Goal: Information Seeking & Learning: Learn about a topic

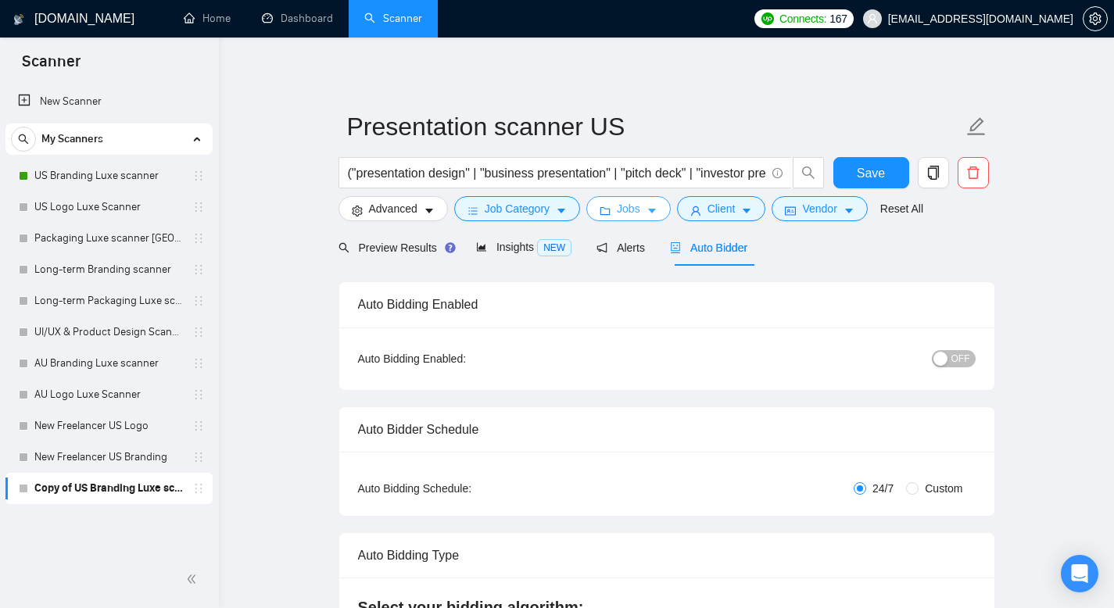
click at [630, 214] on span "Jobs" at bounding box center [628, 208] width 23 height 17
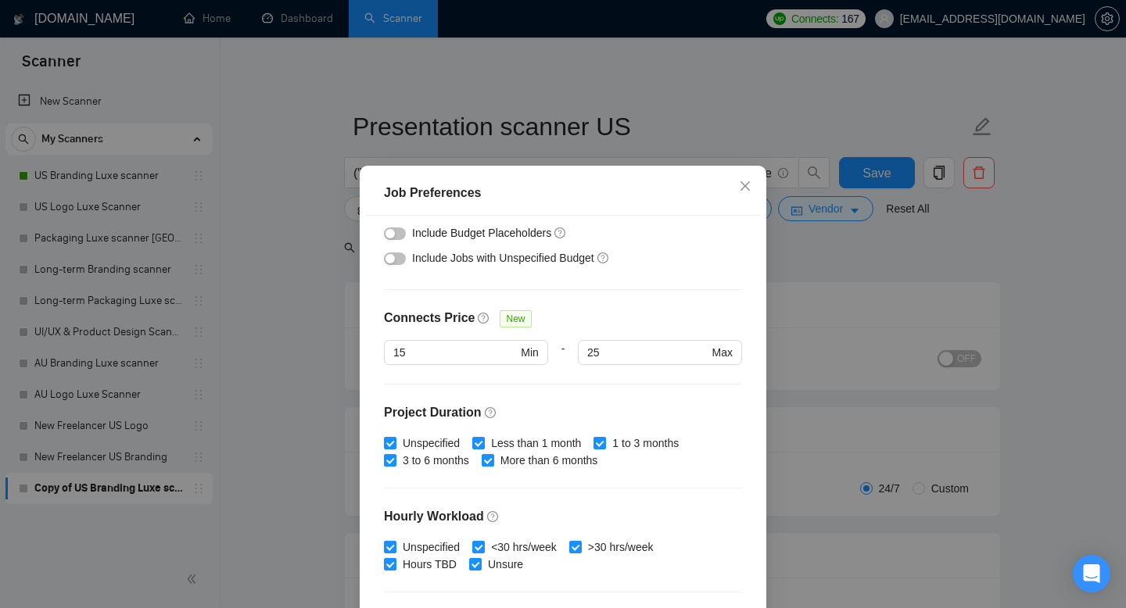
scroll to position [52, 0]
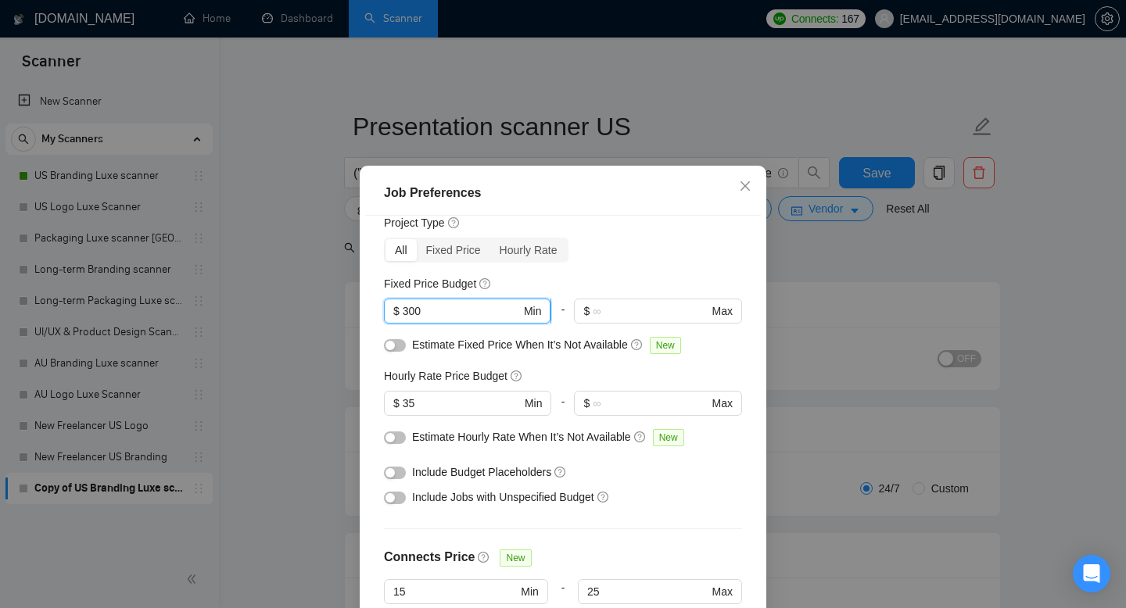
drag, startPoint x: 433, startPoint y: 307, endPoint x: 388, endPoint y: 306, distance: 45.3
click at [388, 306] on span "$ 300 Min" at bounding box center [467, 311] width 167 height 25
click at [365, 335] on div "Budget Project Type All Fixed Price Hourly Rate Fixed Price Budget 300 $ 300 Mi…" at bounding box center [563, 429] width 396 height 426
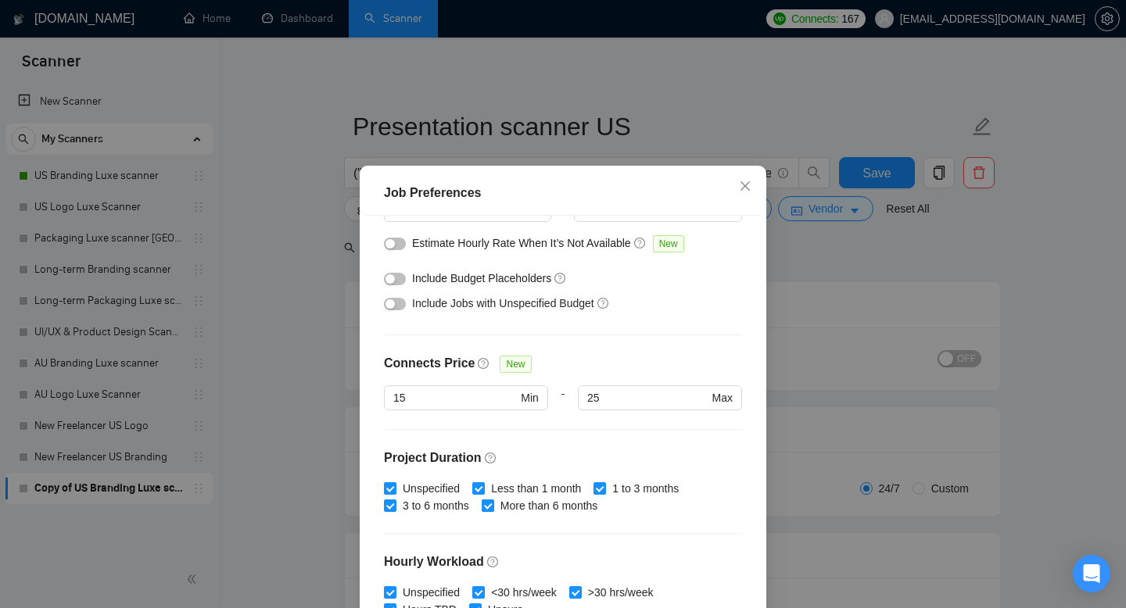
scroll to position [247, 0]
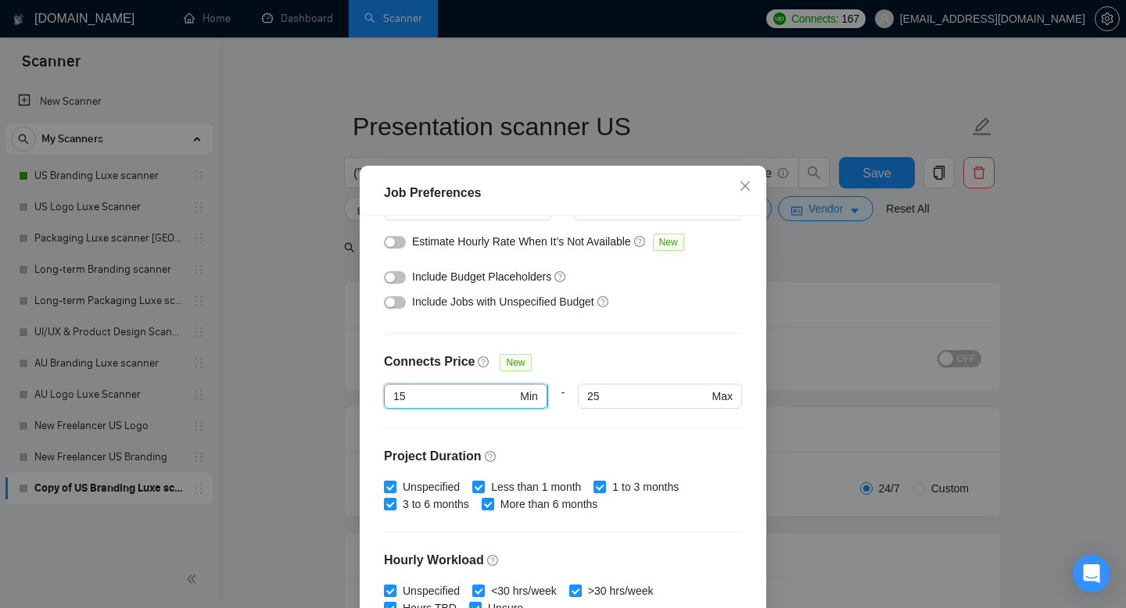
drag, startPoint x: 441, startPoint y: 396, endPoint x: 380, endPoint y: 391, distance: 61.2
click at [384, 391] on span "15 Min" at bounding box center [465, 396] width 163 height 25
type input "11"
click at [669, 345] on div "Budget Project Type All Fixed Price Hourly Rate Fixed Price Budget $ 300 Min - …" at bounding box center [563, 429] width 396 height 426
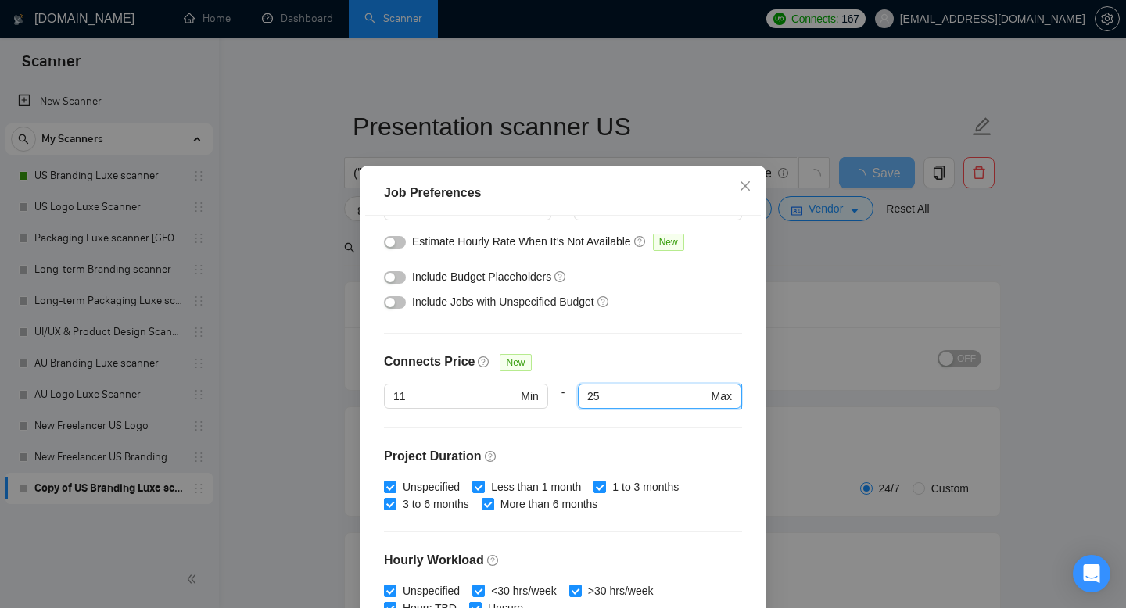
drag, startPoint x: 611, startPoint y: 395, endPoint x: 586, endPoint y: 385, distance: 26.7
click at [586, 385] on span "25 Max" at bounding box center [659, 396] width 163 height 25
click at [624, 342] on div "Budget Project Type All Fixed Price Hourly Rate Fixed Price Budget $ 300 Min - …" at bounding box center [563, 429] width 396 height 426
drag, startPoint x: 593, startPoint y: 397, endPoint x: 584, endPoint y: 389, distance: 12.2
click at [587, 390] on input "25" at bounding box center [647, 396] width 120 height 17
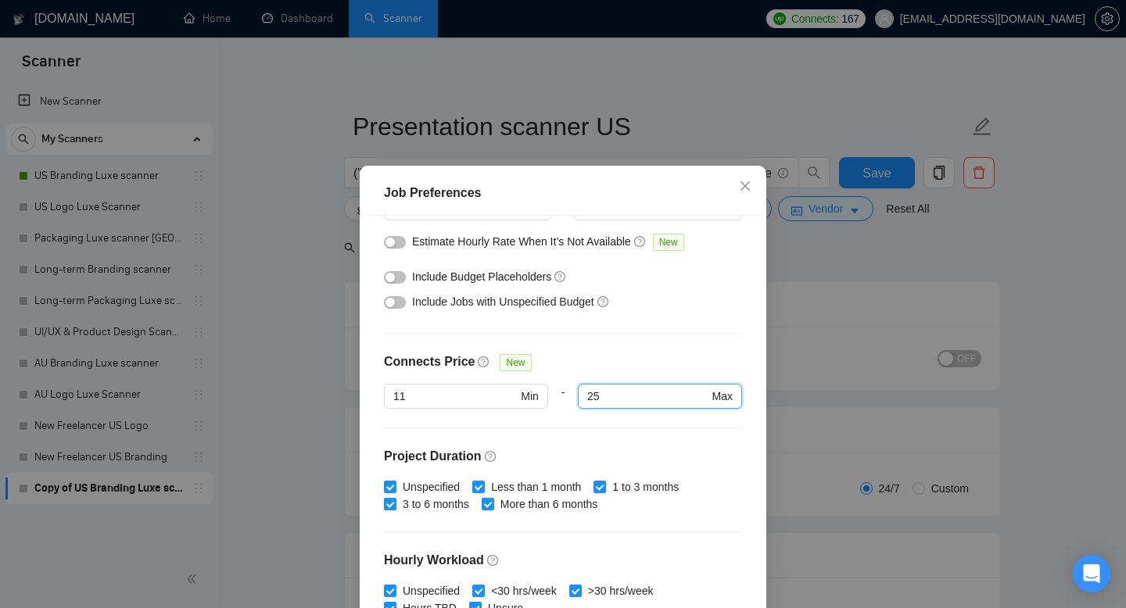
type input "2"
type input "25"
click at [654, 360] on div "Connects Price New" at bounding box center [563, 368] width 358 height 31
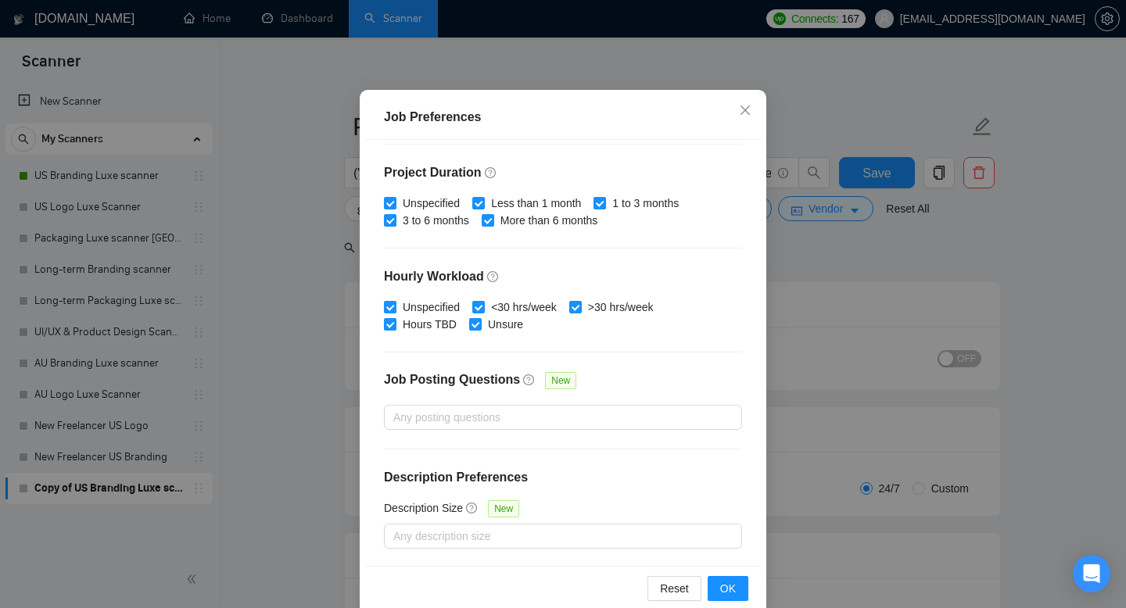
scroll to position [102, 0]
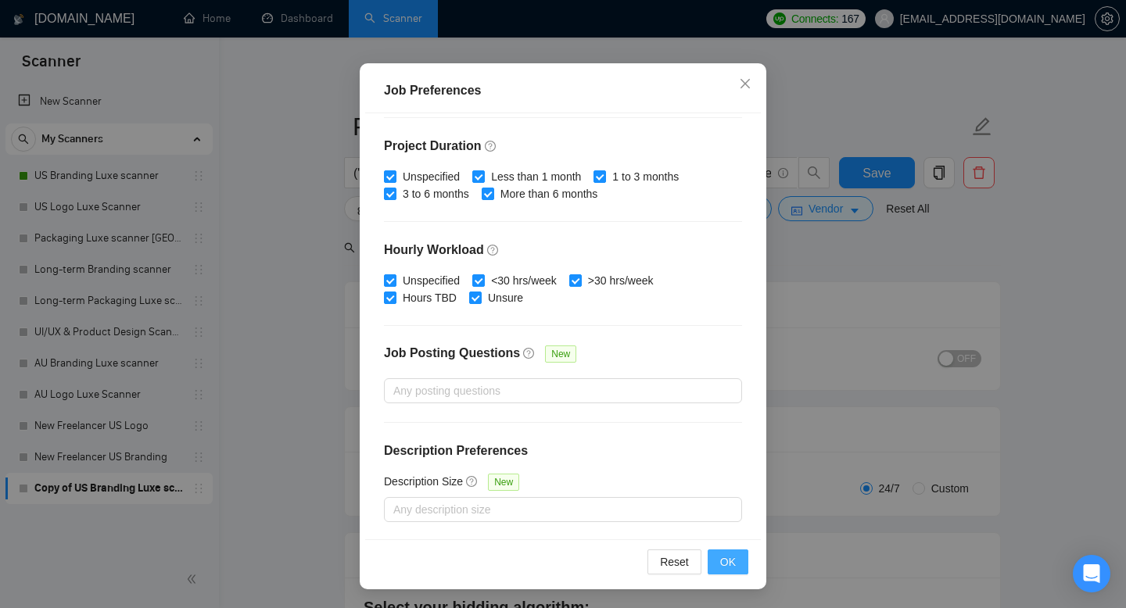
click at [722, 564] on span "OK" at bounding box center [728, 561] width 16 height 17
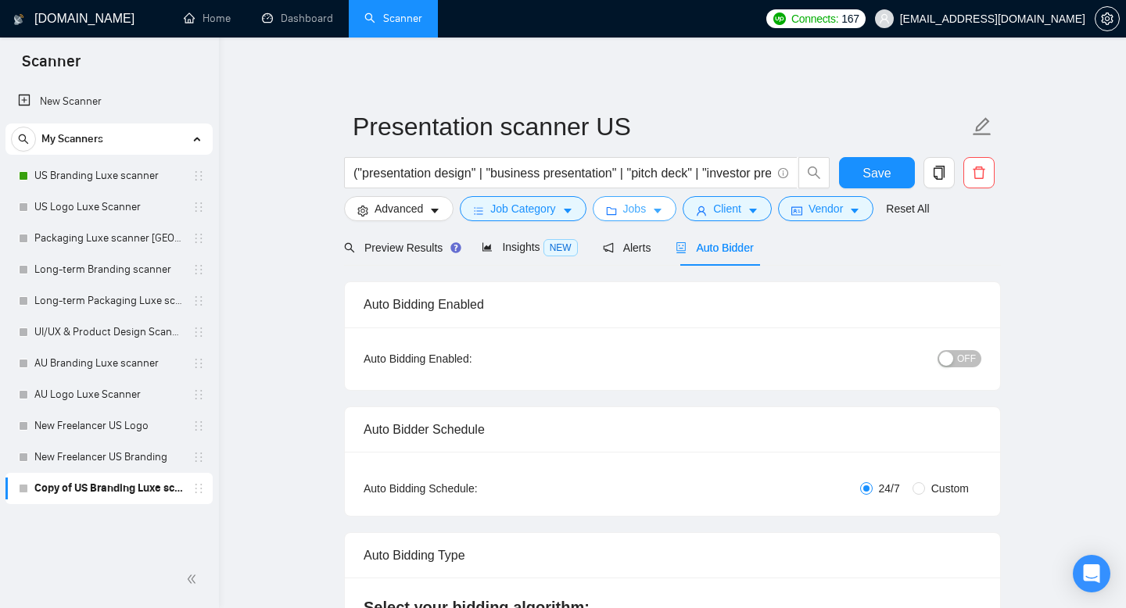
scroll to position [0, 0]
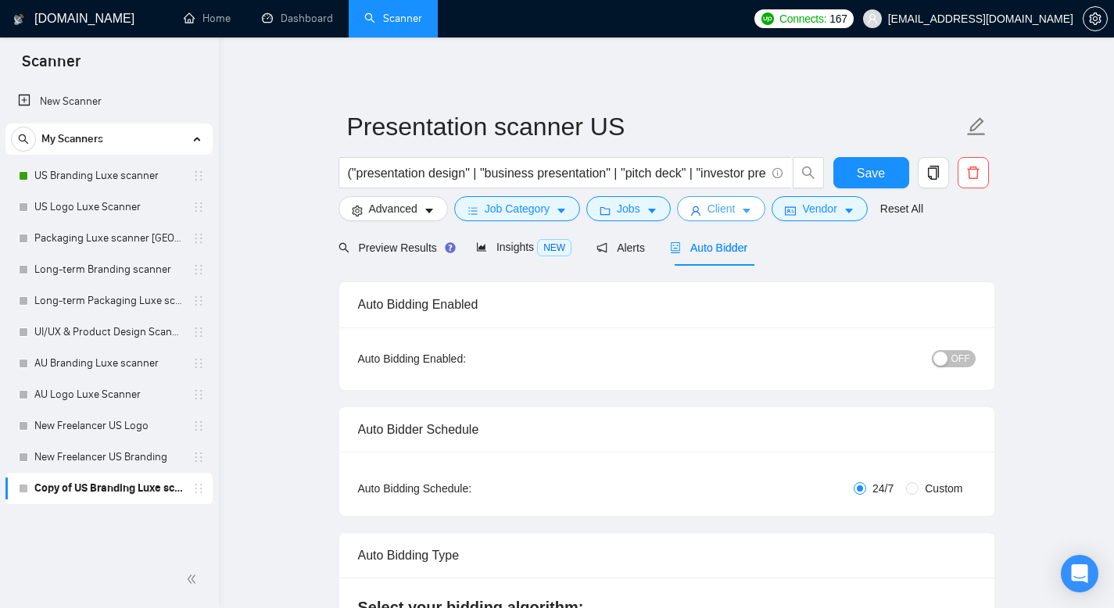
click at [717, 217] on span "Client" at bounding box center [721, 208] width 28 height 17
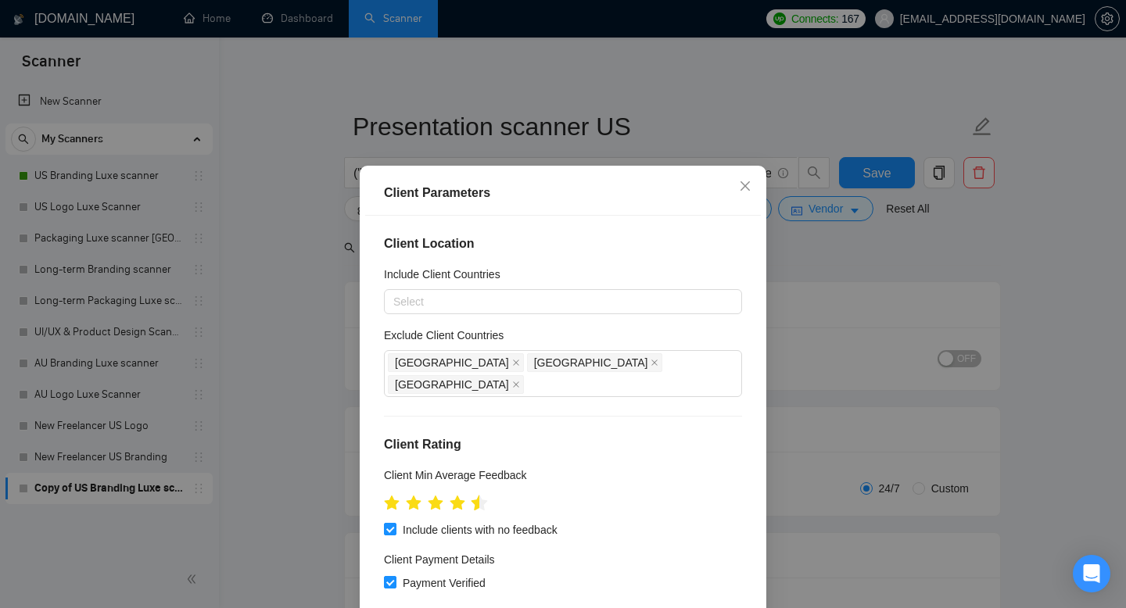
click at [471, 495] on icon "star" at bounding box center [479, 503] width 16 height 16
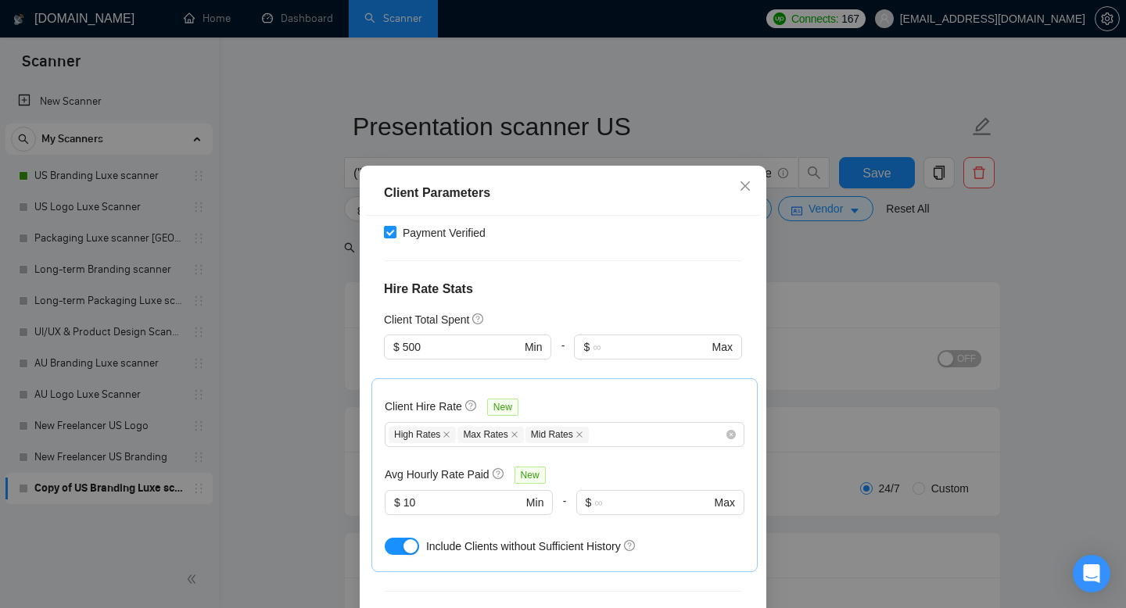
scroll to position [356, 0]
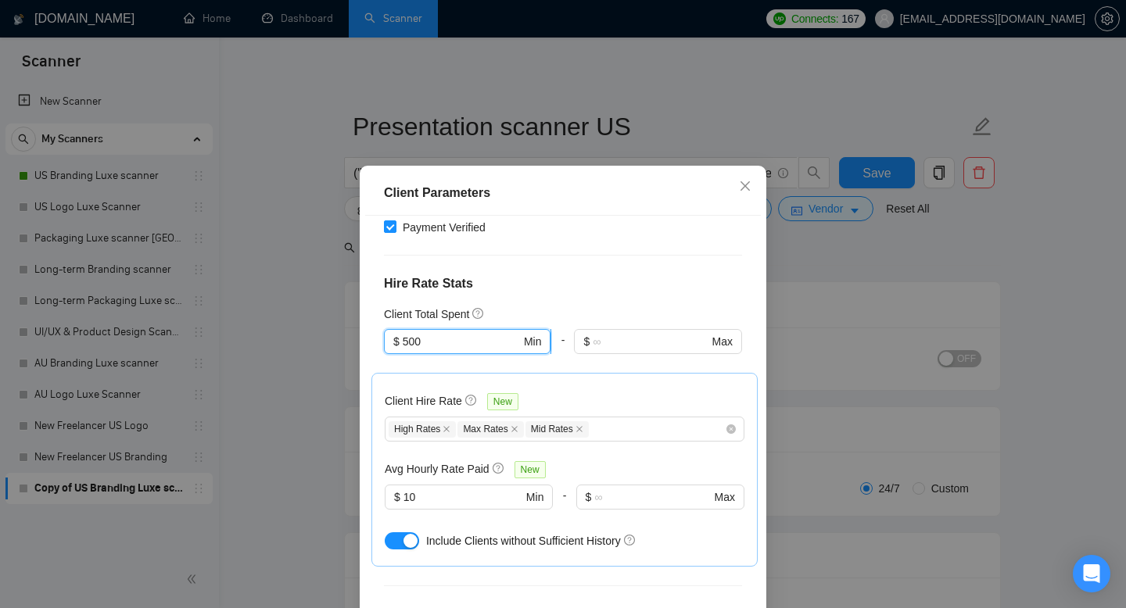
drag, startPoint x: 452, startPoint y: 324, endPoint x: 390, endPoint y: 312, distance: 62.9
click at [390, 329] on span "$ 500 Min" at bounding box center [467, 341] width 167 height 25
click at [540, 274] on h4 "Hire Rate Stats" at bounding box center [563, 283] width 358 height 19
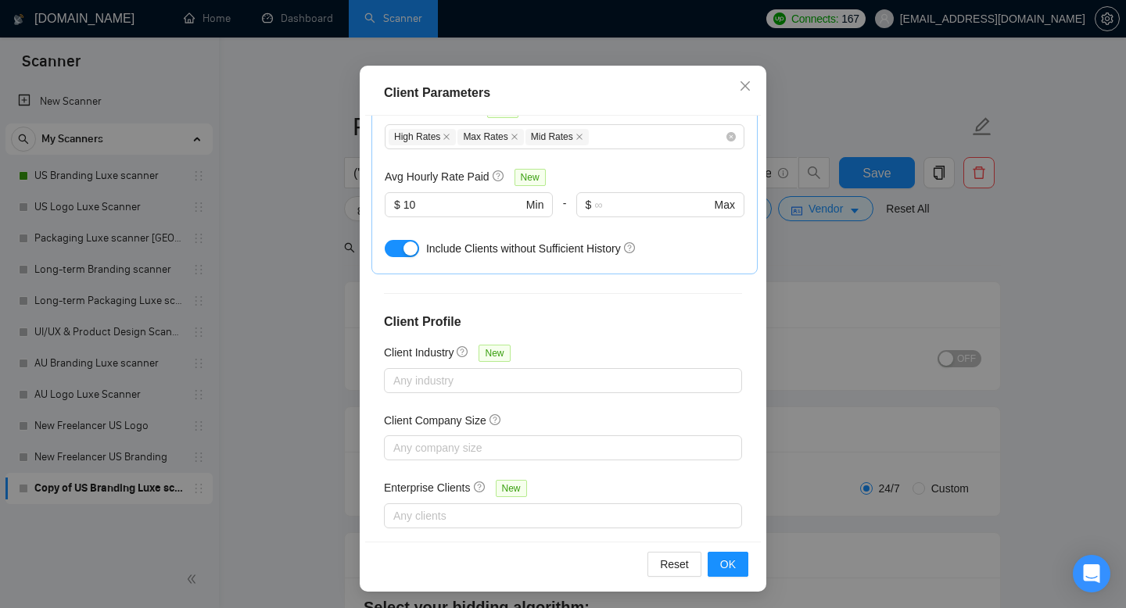
scroll to position [102, 0]
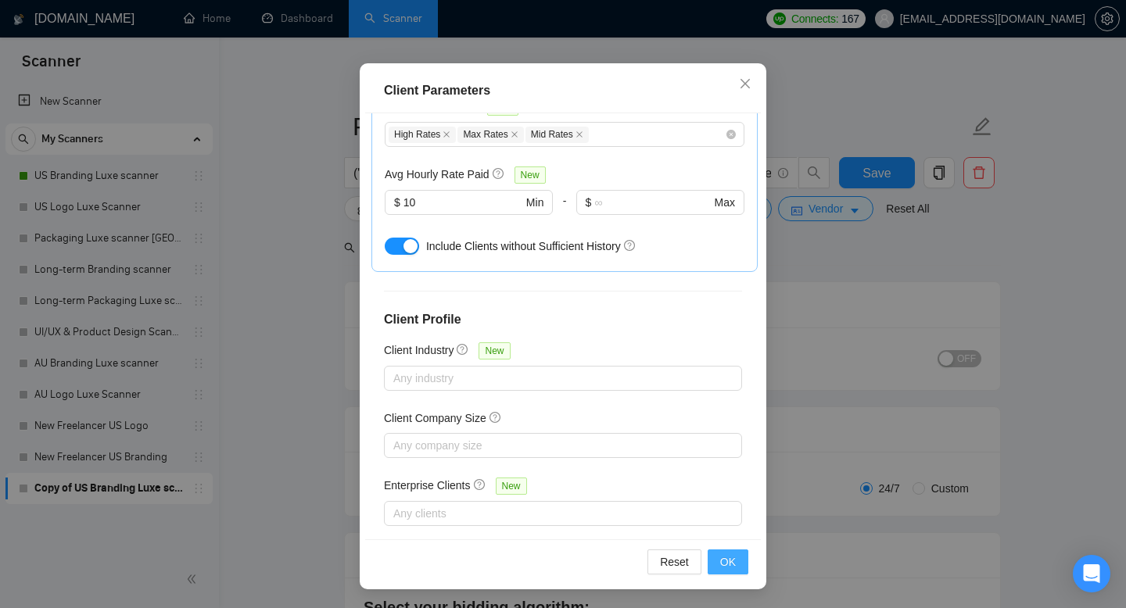
click at [720, 564] on span "OK" at bounding box center [728, 561] width 16 height 17
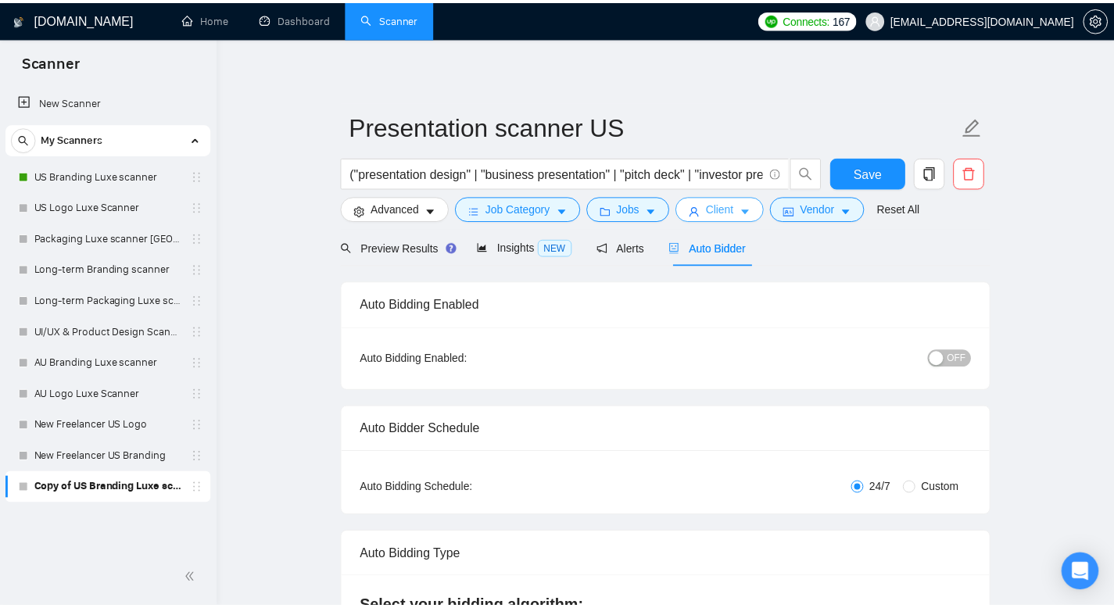
scroll to position [0, 0]
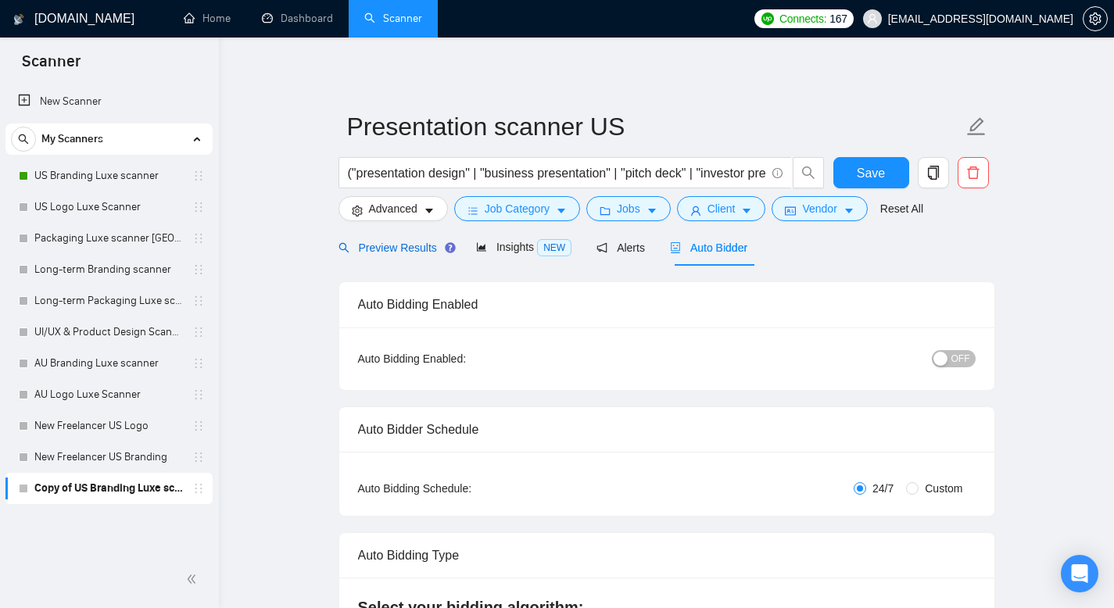
click at [398, 243] on span "Preview Results" at bounding box center [394, 248] width 113 height 13
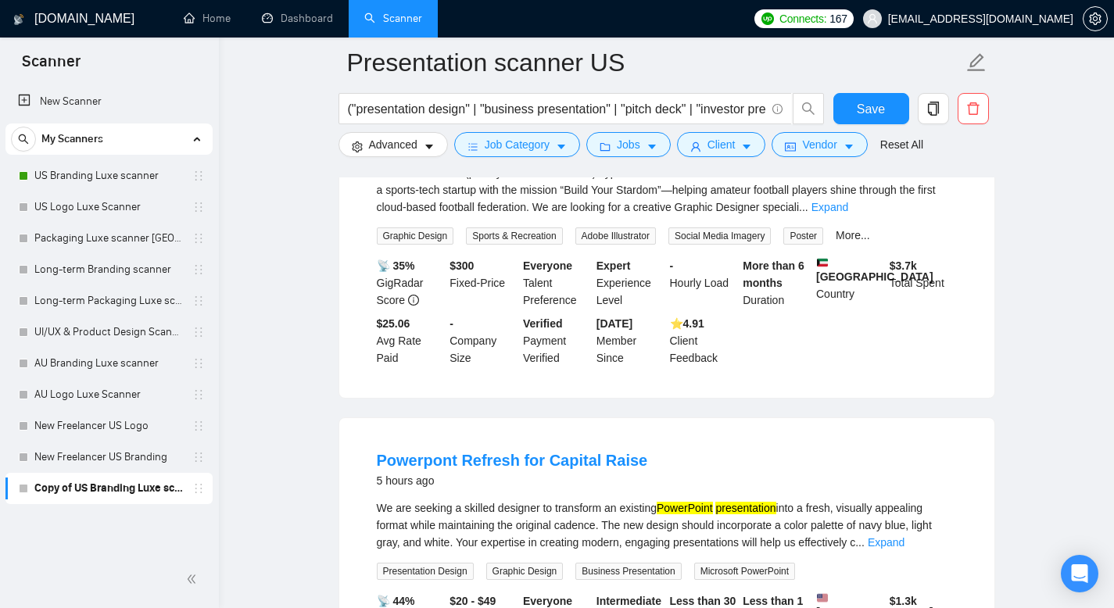
scroll to position [505, 0]
